Goal: Task Accomplishment & Management: Use online tool/utility

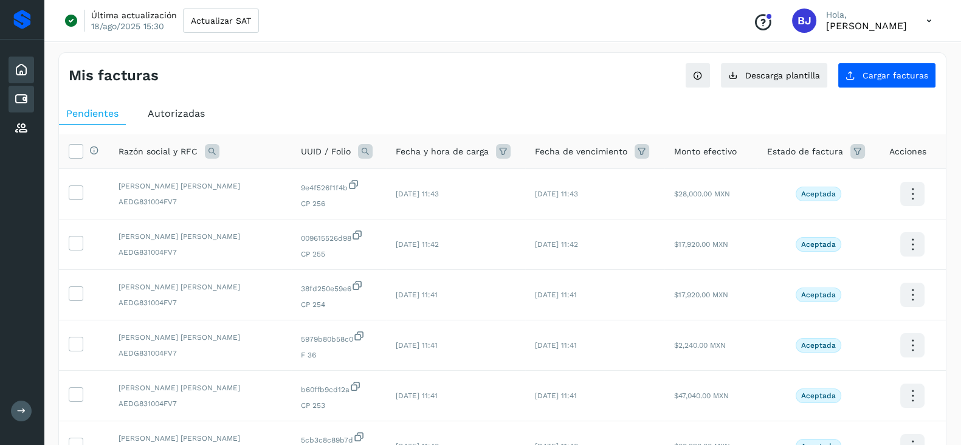
click at [16, 72] on icon at bounding box center [21, 70] width 15 height 15
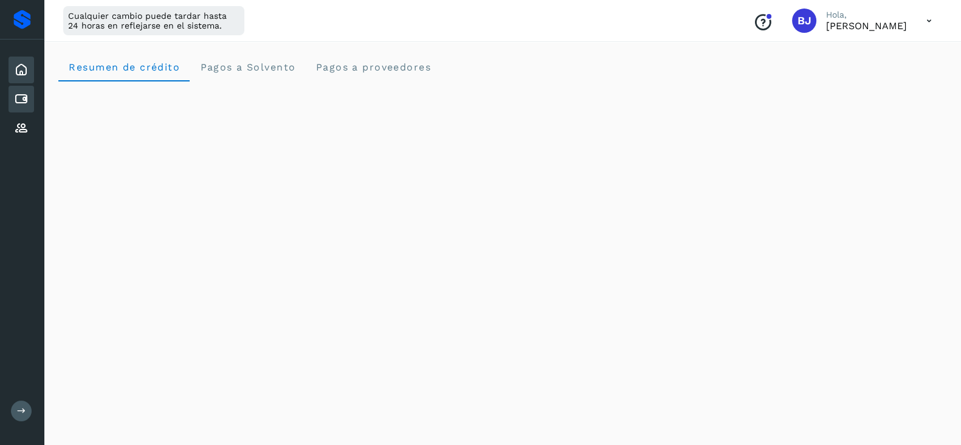
click at [15, 95] on icon at bounding box center [21, 99] width 15 height 15
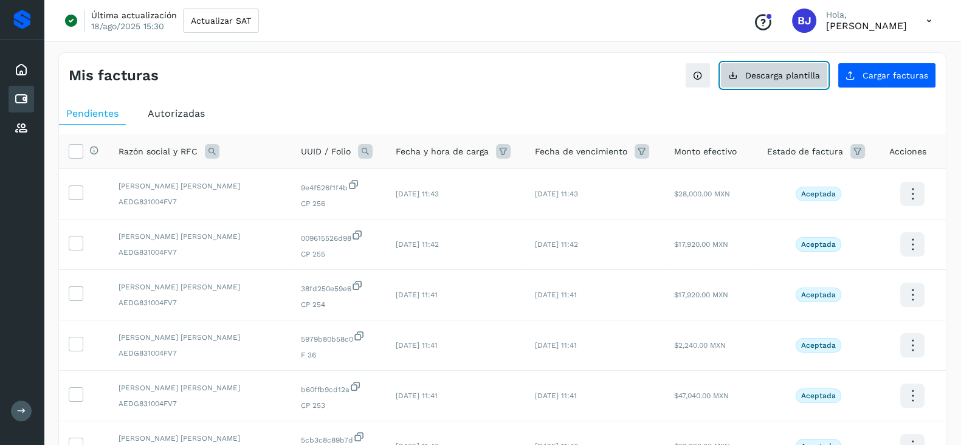
click at [802, 85] on button "Descarga plantilla" at bounding box center [774, 76] width 108 height 26
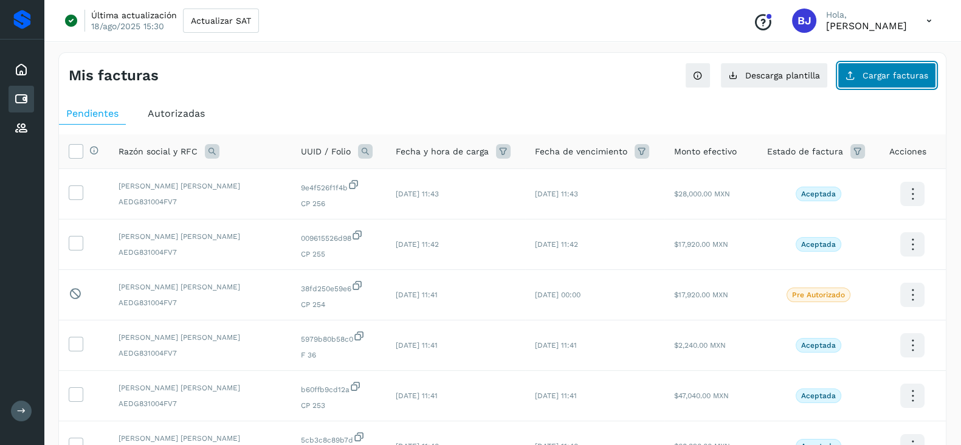
click at [897, 78] on span "Cargar facturas" at bounding box center [896, 75] width 66 height 9
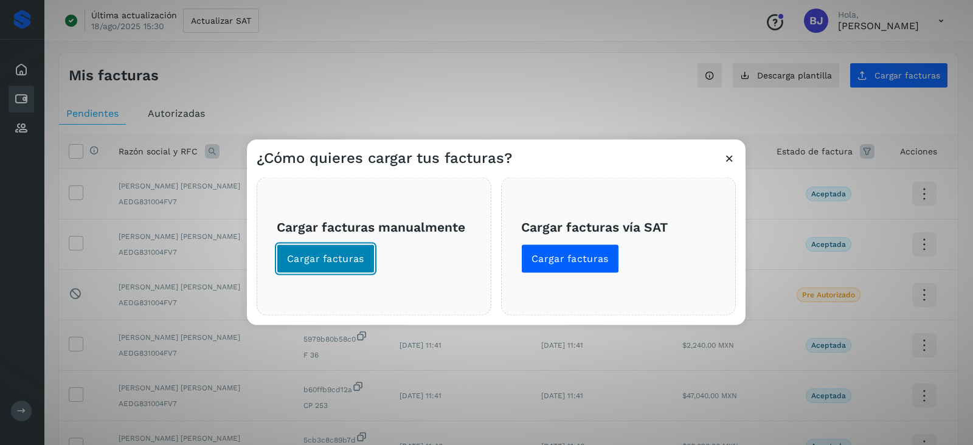
click at [312, 272] on button "Cargar facturas" at bounding box center [326, 258] width 98 height 29
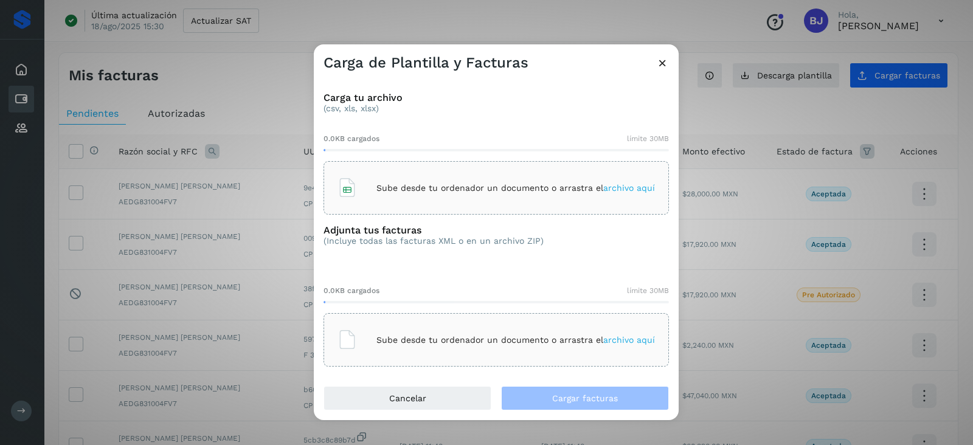
click at [398, 178] on div "Sube desde tu ordenador un documento o arrastra el archivo aquí" at bounding box center [495, 187] width 317 height 33
click at [414, 343] on p "Sube desde tu ordenador un documento o arrastra el archivo aquí" at bounding box center [515, 340] width 278 height 10
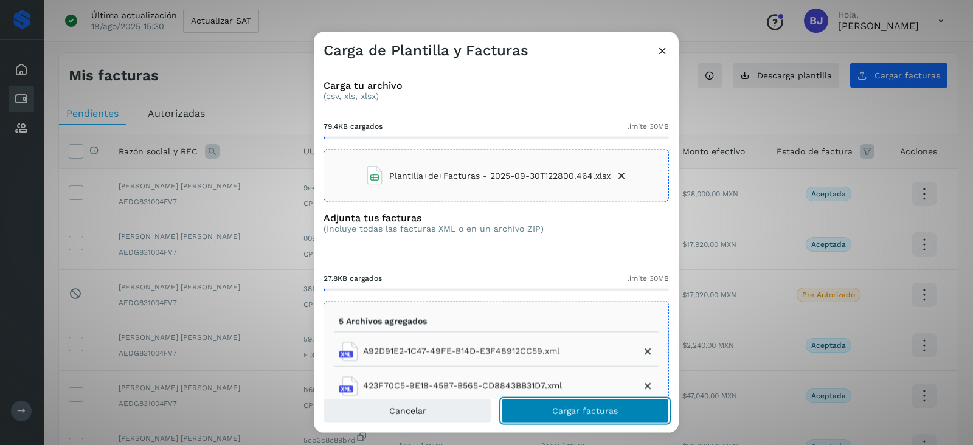
click at [526, 401] on button "Cargar facturas" at bounding box center [585, 410] width 168 height 24
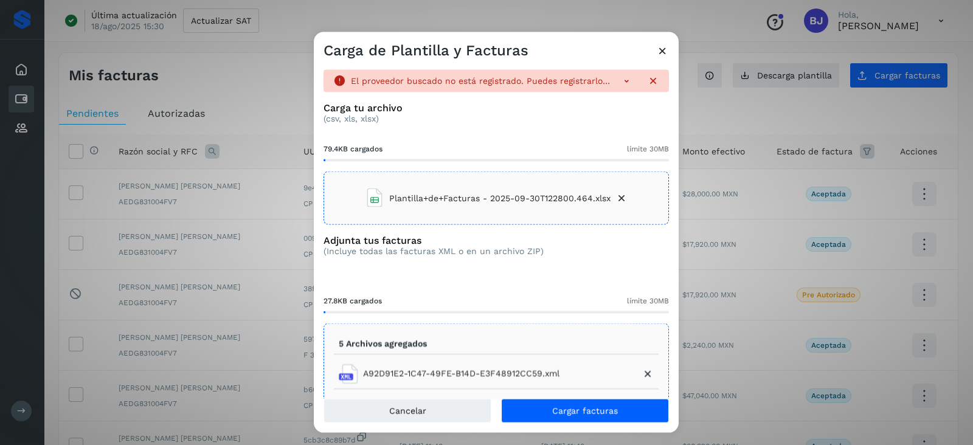
click at [611, 190] on li "Plantilla+de+Facturas - 2025-09-30T122800.464.xlsx" at bounding box center [496, 198] width 263 height 33
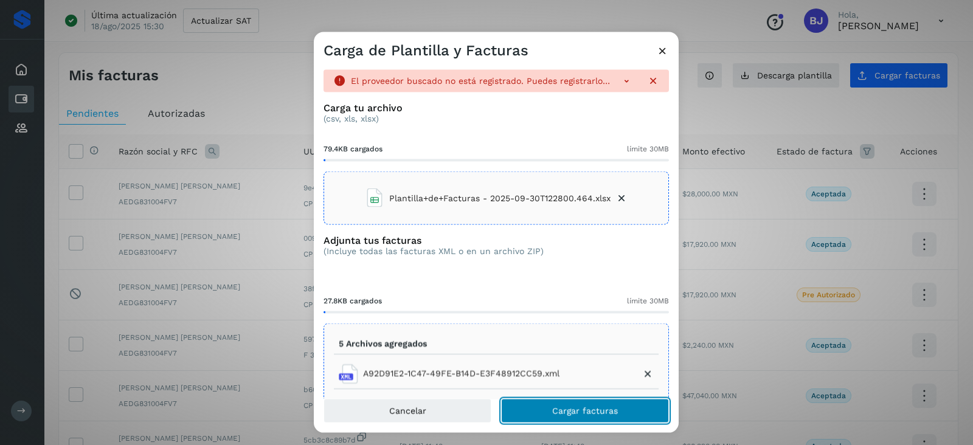
click at [588, 408] on span "Cargar facturas" at bounding box center [585, 410] width 66 height 9
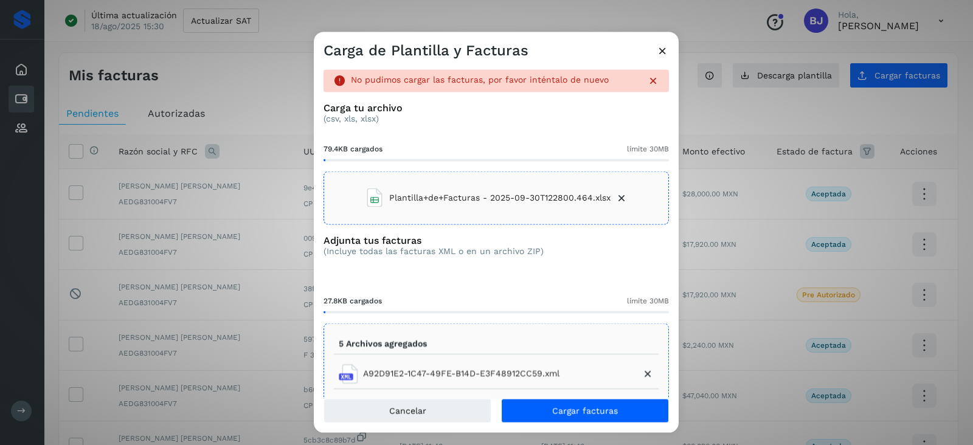
click at [661, 52] on icon at bounding box center [662, 50] width 13 height 13
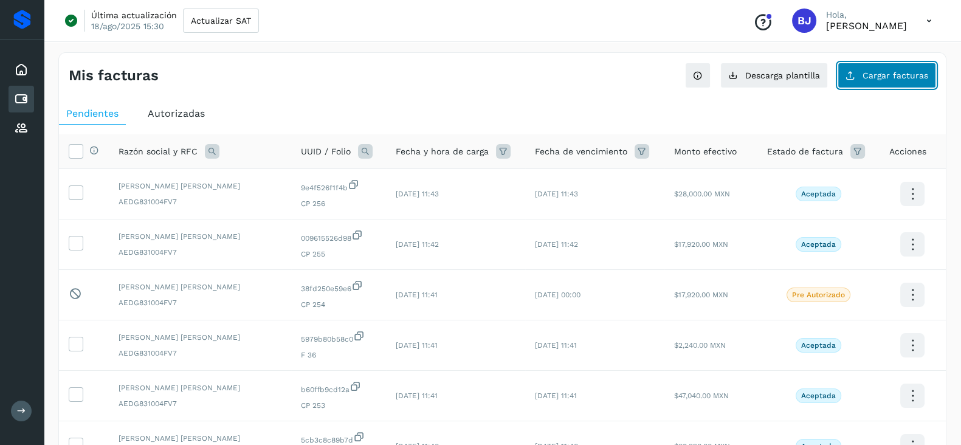
click at [866, 77] on span "Cargar facturas" at bounding box center [896, 75] width 66 height 9
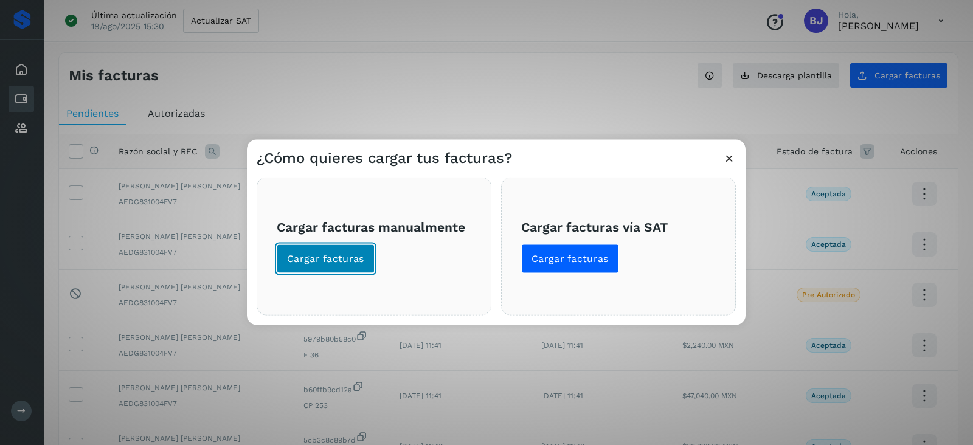
click at [322, 267] on button "Cargar facturas" at bounding box center [326, 258] width 98 height 29
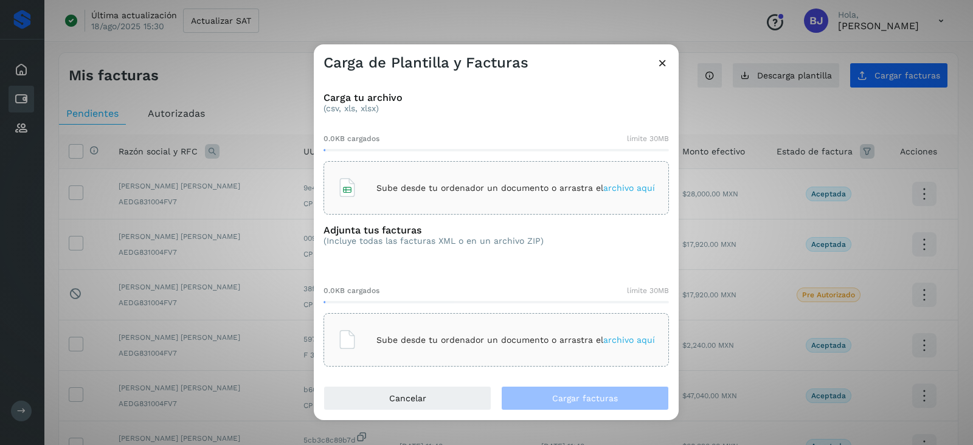
click at [508, 187] on p "Sube desde tu ordenador un documento o arrastra el archivo aquí" at bounding box center [515, 188] width 278 height 10
click at [500, 331] on div "Sube desde tu ordenador un documento o arrastra el archivo aquí" at bounding box center [495, 339] width 317 height 33
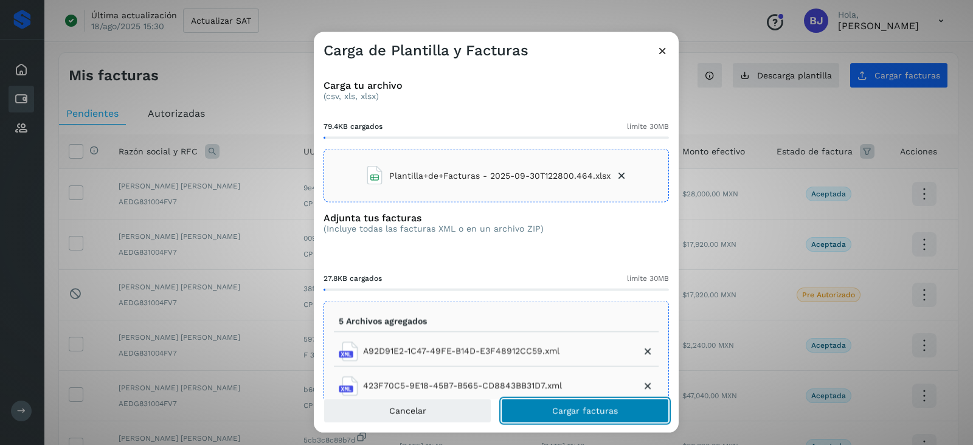
click at [543, 414] on button "Cargar facturas" at bounding box center [585, 410] width 168 height 24
